Goal: Task Accomplishment & Management: Complete application form

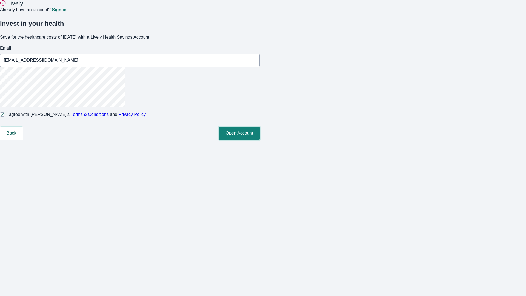
click at [260, 140] on button "Open Account" at bounding box center [239, 133] width 41 height 13
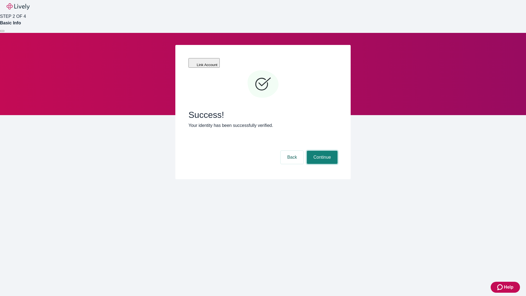
click at [321, 151] on button "Continue" at bounding box center [322, 157] width 31 height 13
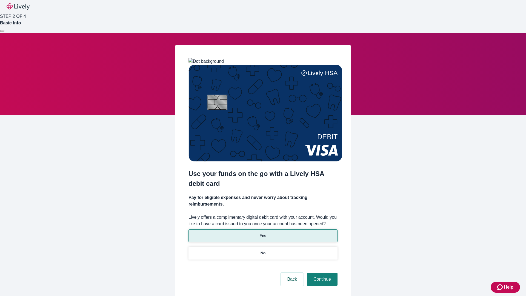
click at [263, 233] on p "Yes" at bounding box center [263, 236] width 7 height 6
click at [321, 273] on button "Continue" at bounding box center [322, 279] width 31 height 13
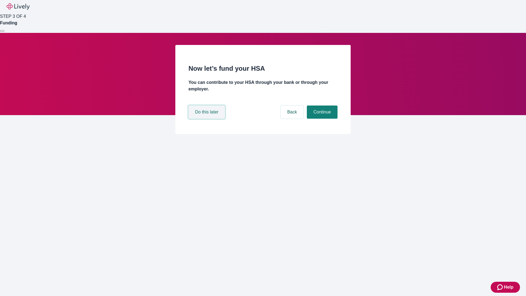
click at [207, 119] on button "Do this later" at bounding box center [207, 111] width 36 height 13
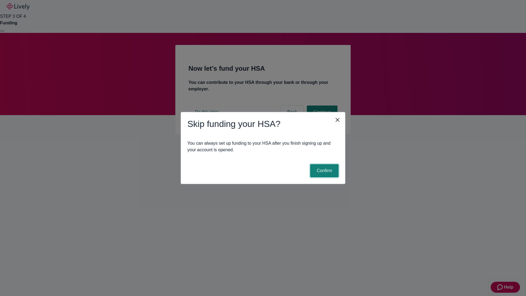
click at [324, 171] on button "Confirm" at bounding box center [324, 170] width 28 height 13
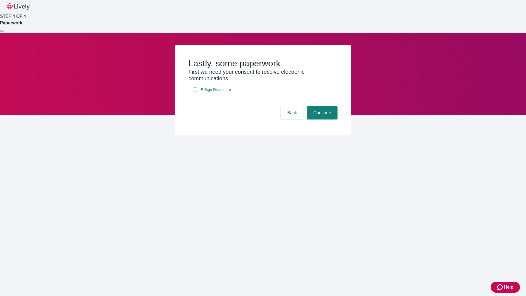
click at [195, 92] on input "E-Sign Disclosure" at bounding box center [195, 89] width 4 height 4
checkbox input "true"
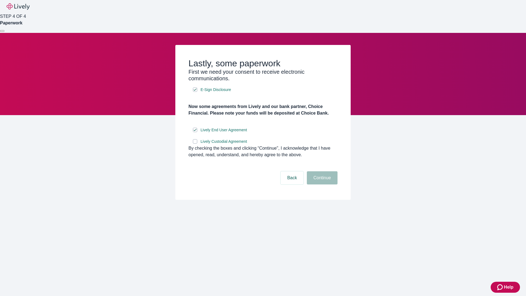
click at [195, 144] on input "Lively Custodial Agreement" at bounding box center [195, 141] width 4 height 4
checkbox input "true"
click at [321, 184] on button "Continue" at bounding box center [322, 177] width 31 height 13
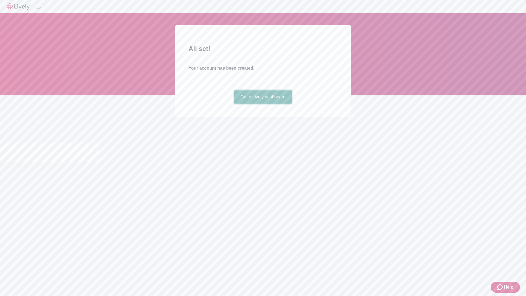
click at [263, 104] on link "Go to Lively dashboard" at bounding box center [263, 96] width 58 height 13
